Goal: Task Accomplishment & Management: Use online tool/utility

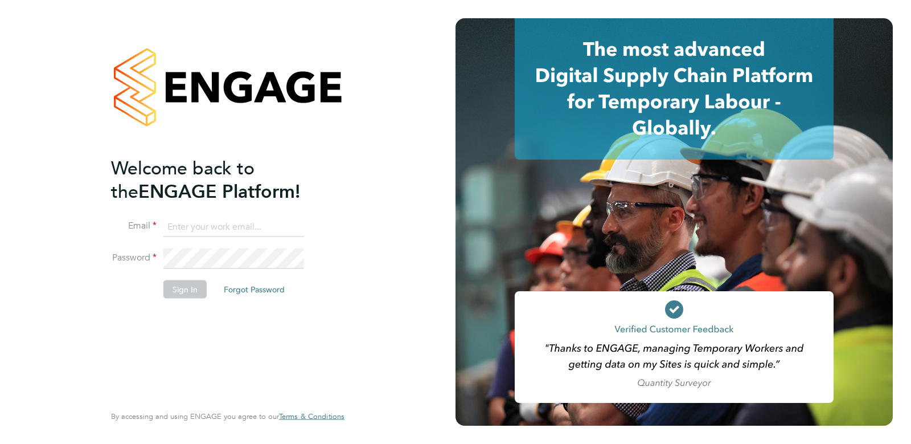
type input "owen.ramsey@vistry.co.uk"
click at [171, 286] on button "Sign In" at bounding box center [184, 289] width 43 height 18
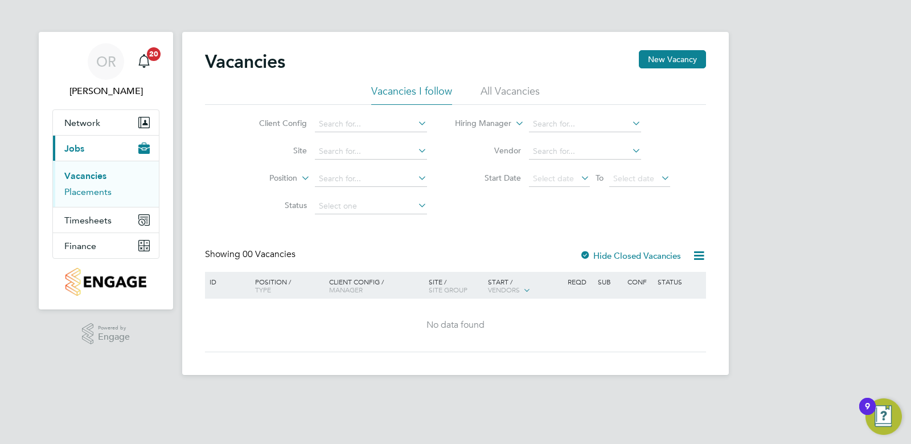
click at [88, 193] on link "Placements" at bounding box center [87, 191] width 47 height 11
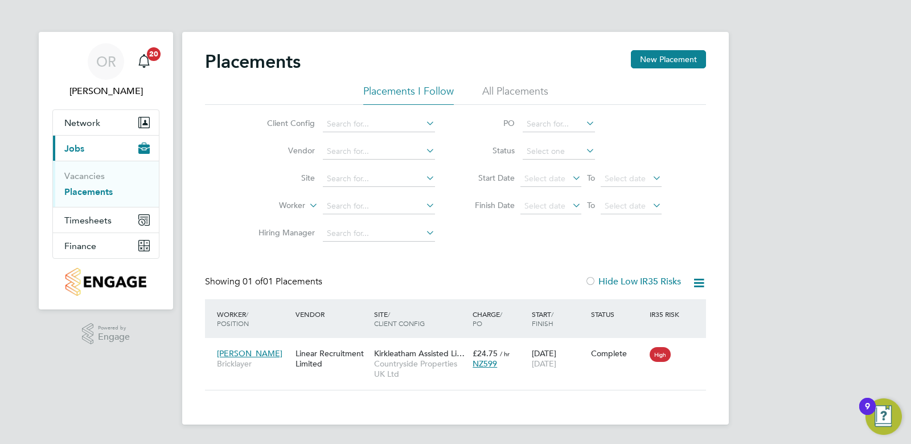
scroll to position [11, 54]
click at [386, 170] on li "Site" at bounding box center [342, 178] width 214 height 27
click at [383, 179] on input at bounding box center [379, 179] width 112 height 16
click at [383, 179] on input "randstad" at bounding box center [379, 179] width 112 height 16
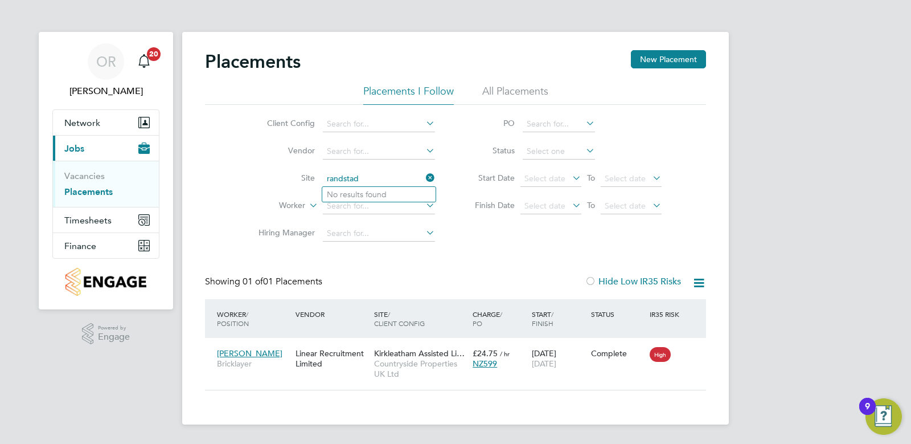
click at [383, 179] on input "randstad" at bounding box center [379, 179] width 112 height 16
type input "o"
click at [372, 185] on input "penshaw" at bounding box center [379, 179] width 112 height 16
click at [364, 191] on li "Penshaw Extra Care (Gentoo)" at bounding box center [406, 194] width 169 height 15
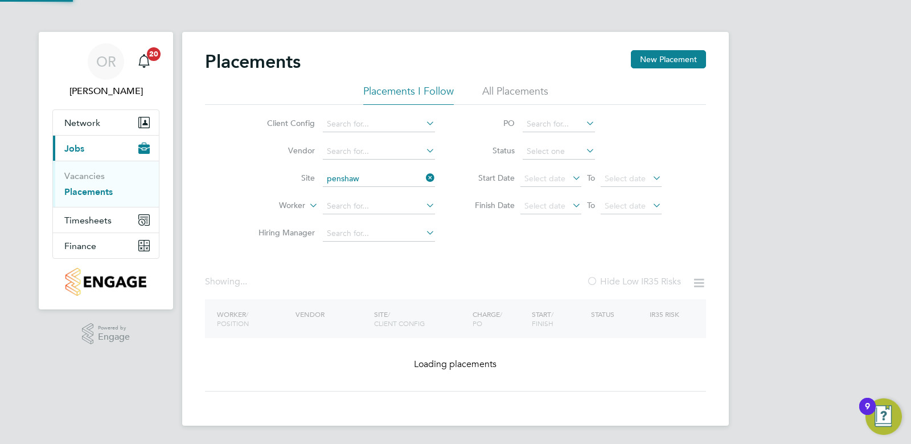
type input "Penshaw Extra Care (Gentoo)"
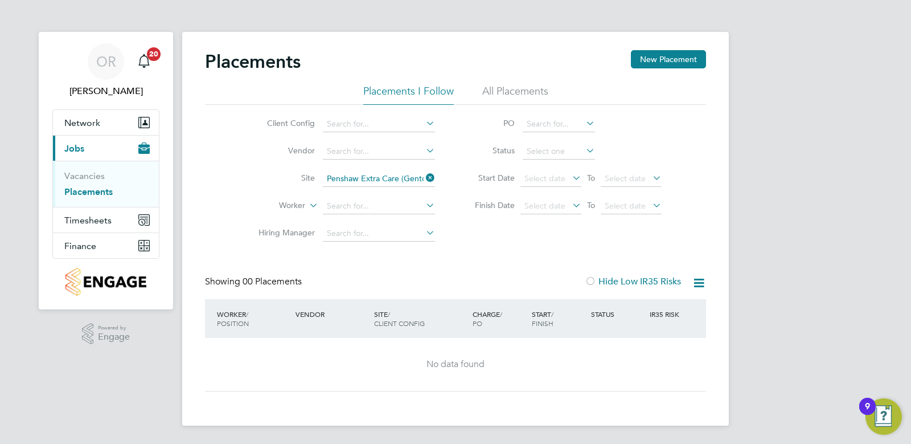
click at [498, 93] on li "All Placements" at bounding box center [515, 94] width 66 height 20
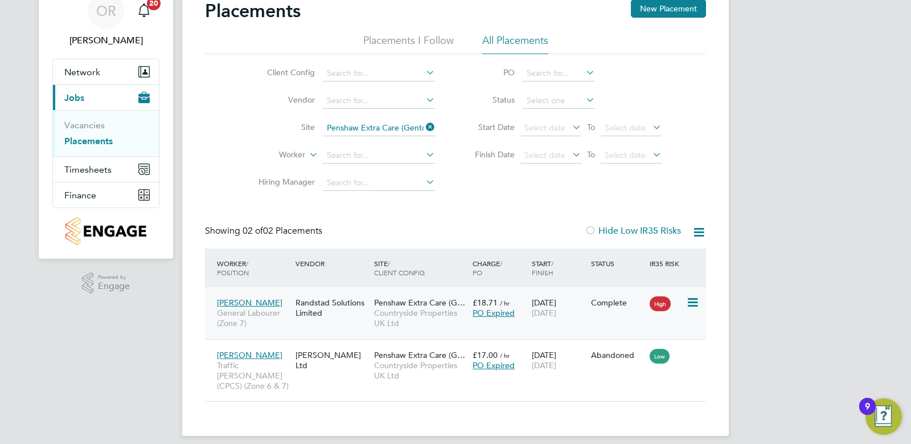
click at [407, 307] on div "Penshaw Extra Care (G… Countryside Properties UK Ltd" at bounding box center [420, 313] width 99 height 43
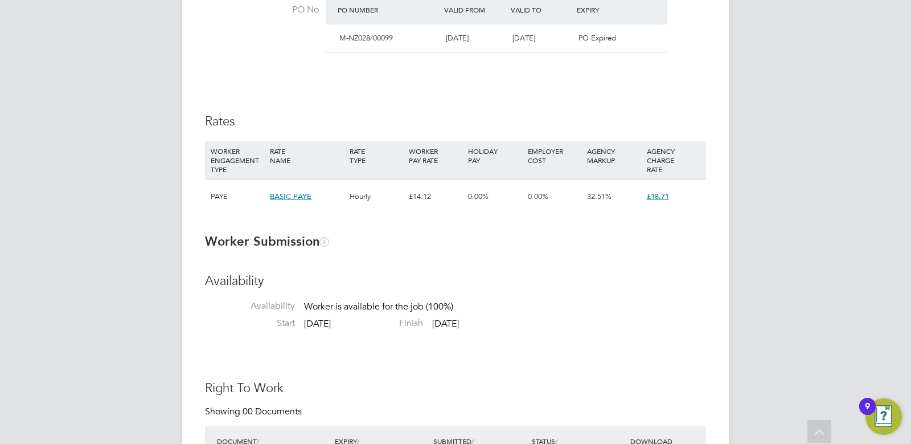
scroll to position [740, 0]
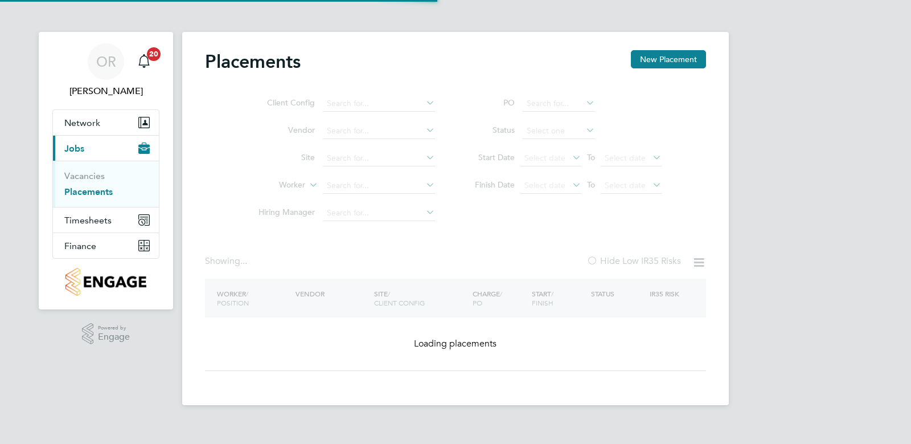
type input "Penshaw Extra Care (Gentoo)"
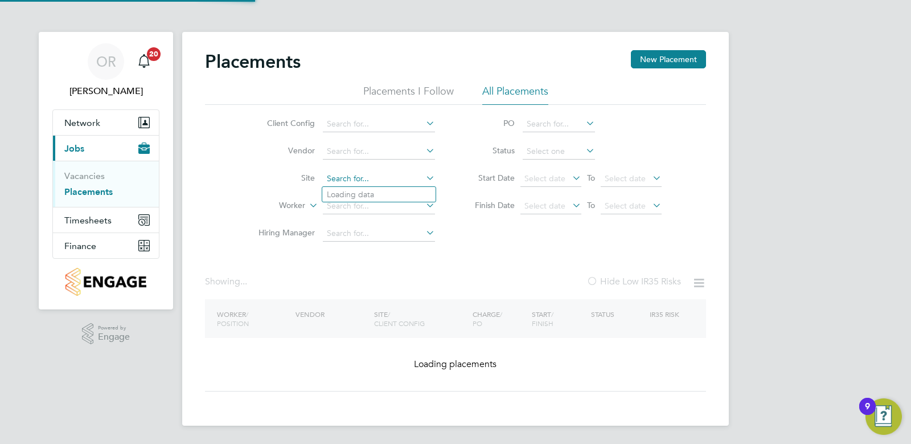
click at [378, 171] on input at bounding box center [379, 179] width 112 height 16
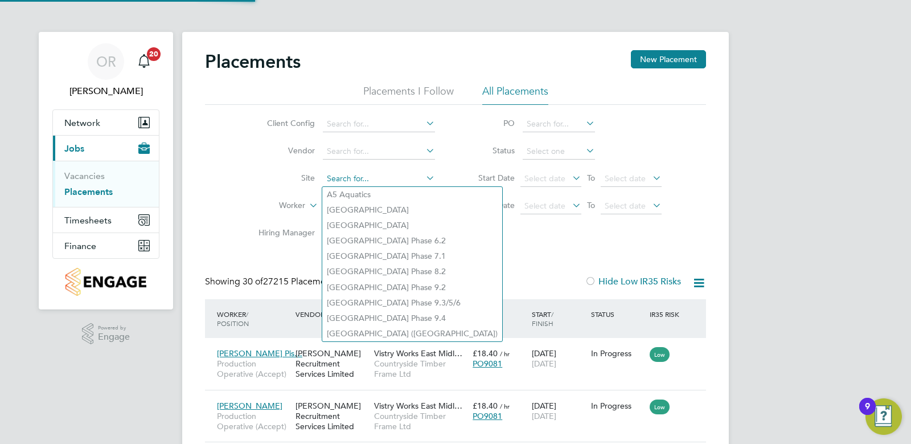
scroll to position [43, 99]
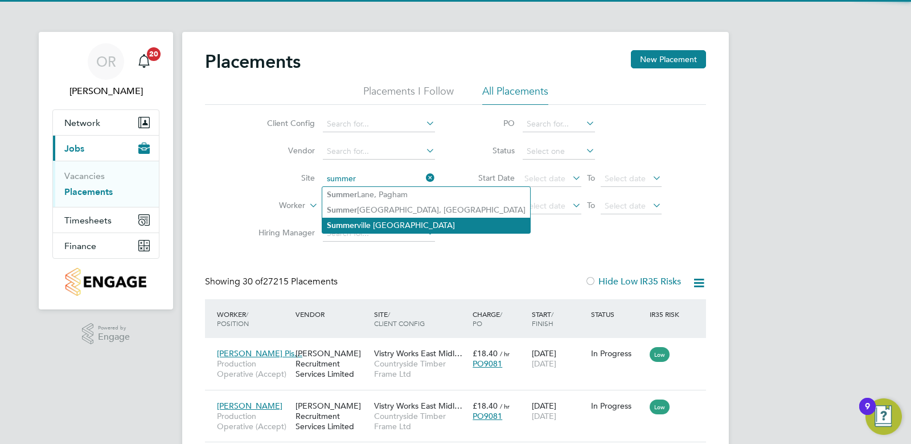
click at [377, 218] on li "Summer ville Farm North" at bounding box center [426, 225] width 208 height 15
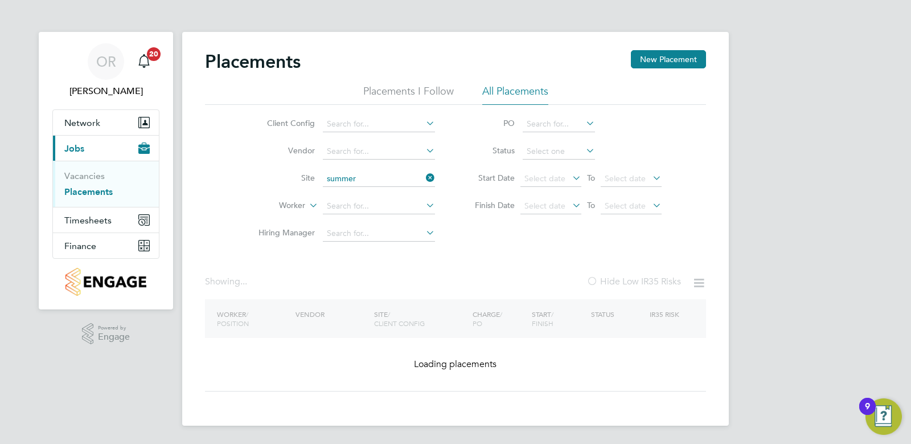
type input "Summerville Farm North"
